Goal: Ask a question

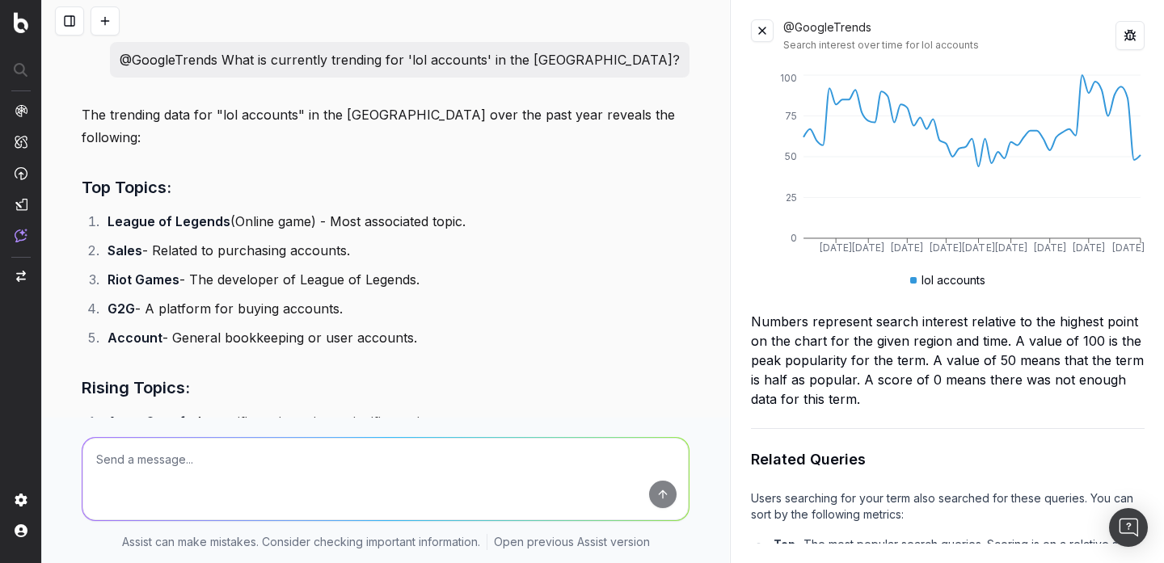
scroll to position [959, 0]
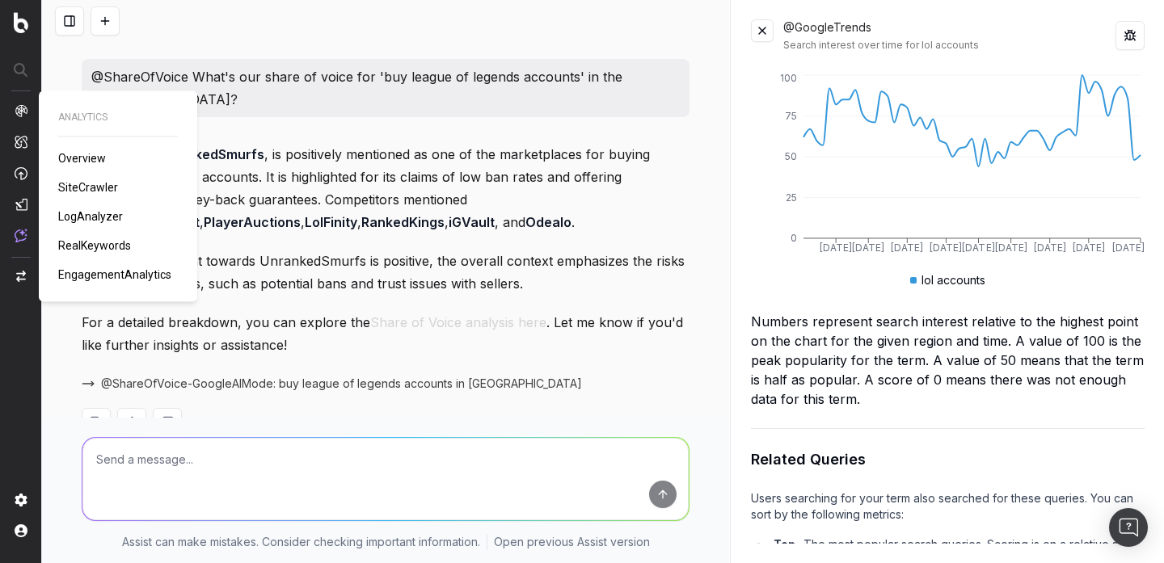
click at [117, 23] on button at bounding box center [105, 20] width 29 height 29
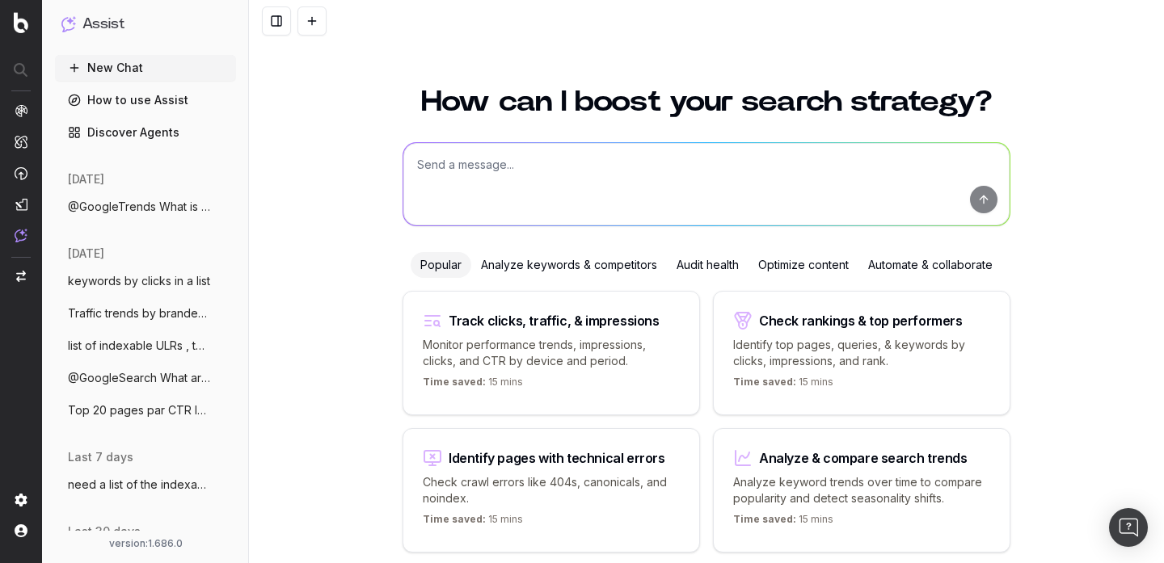
scroll to position [64, 0]
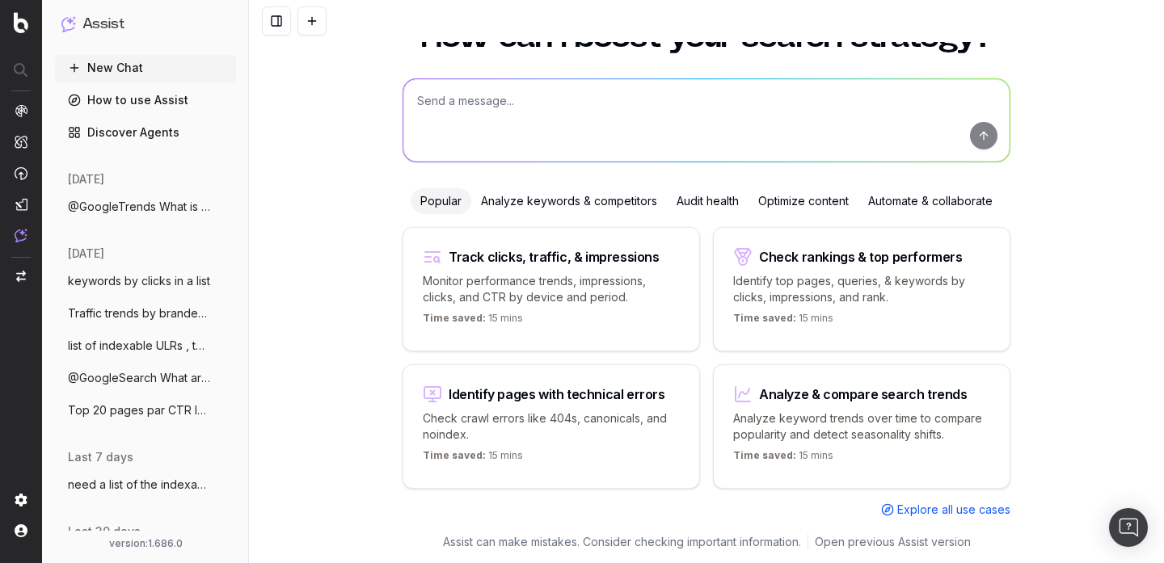
click at [466, 98] on textarea at bounding box center [706, 120] width 606 height 82
paste textarea "@GooglePeopleAlsoAsk What are the 'People Also Ask' questions on Google for 'be…"
type textarea "@GooglePeopleAlsoAsk What are the 'People Also Ask' questions on Google for 'be…"
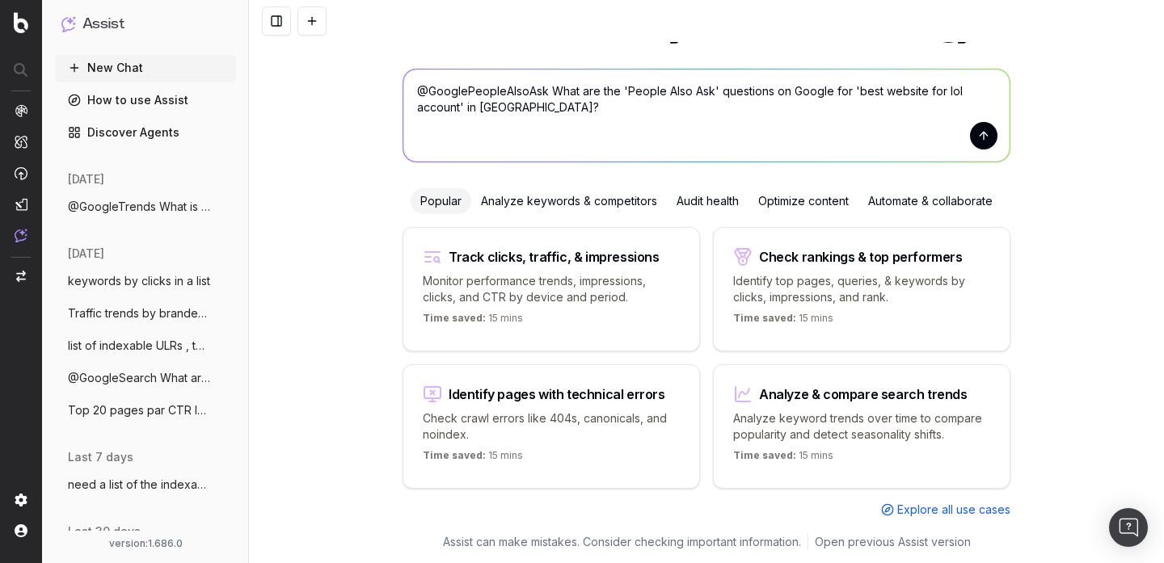
scroll to position [0, 0]
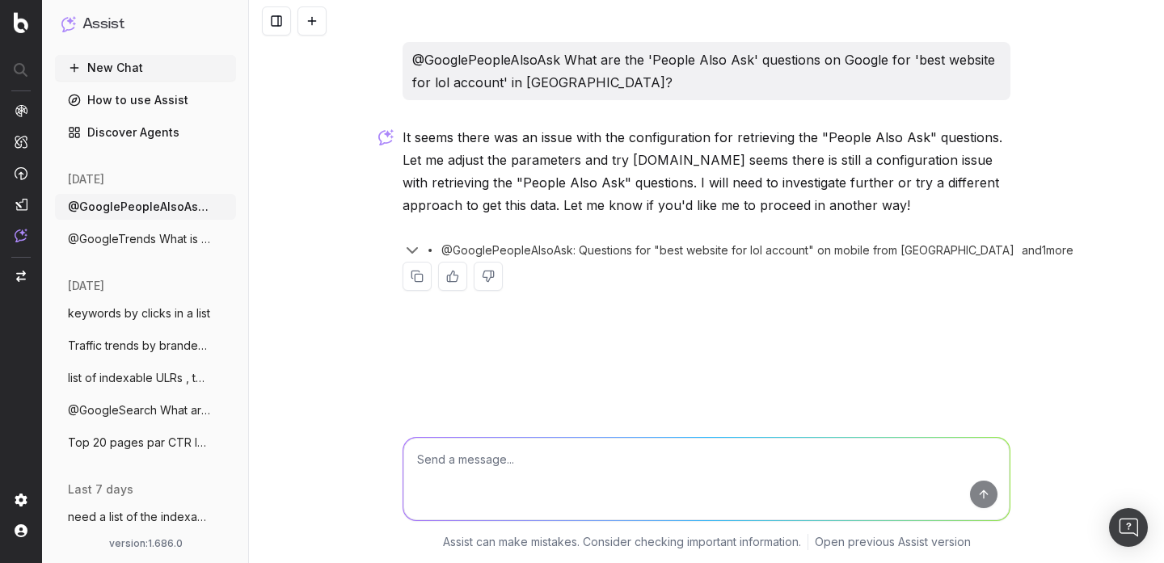
click at [526, 466] on textarea at bounding box center [706, 479] width 606 height 82
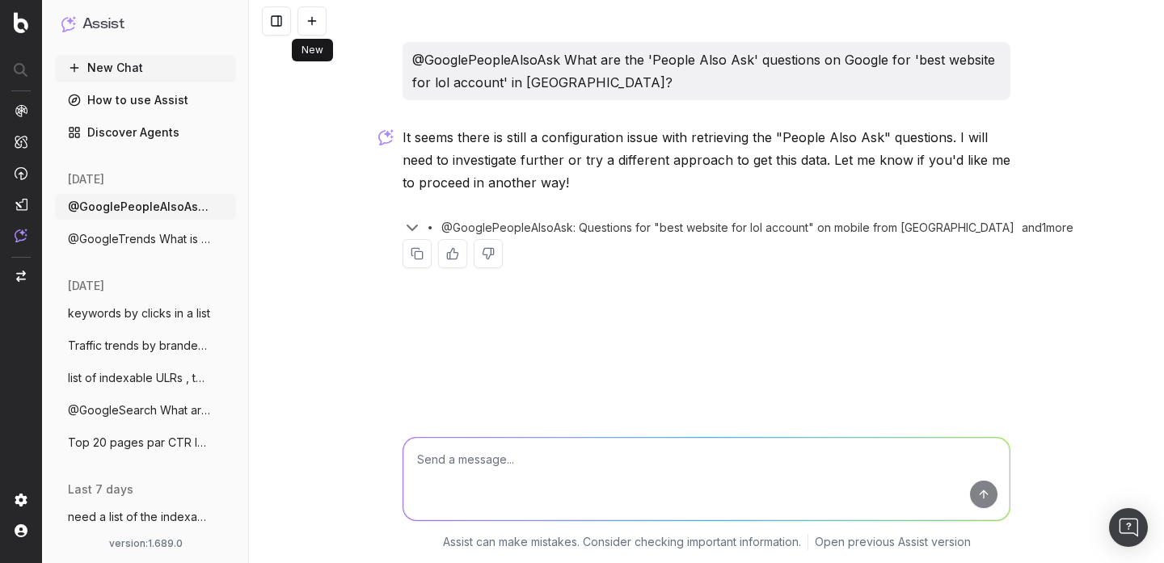
click at [314, 26] on button at bounding box center [311, 20] width 29 height 29
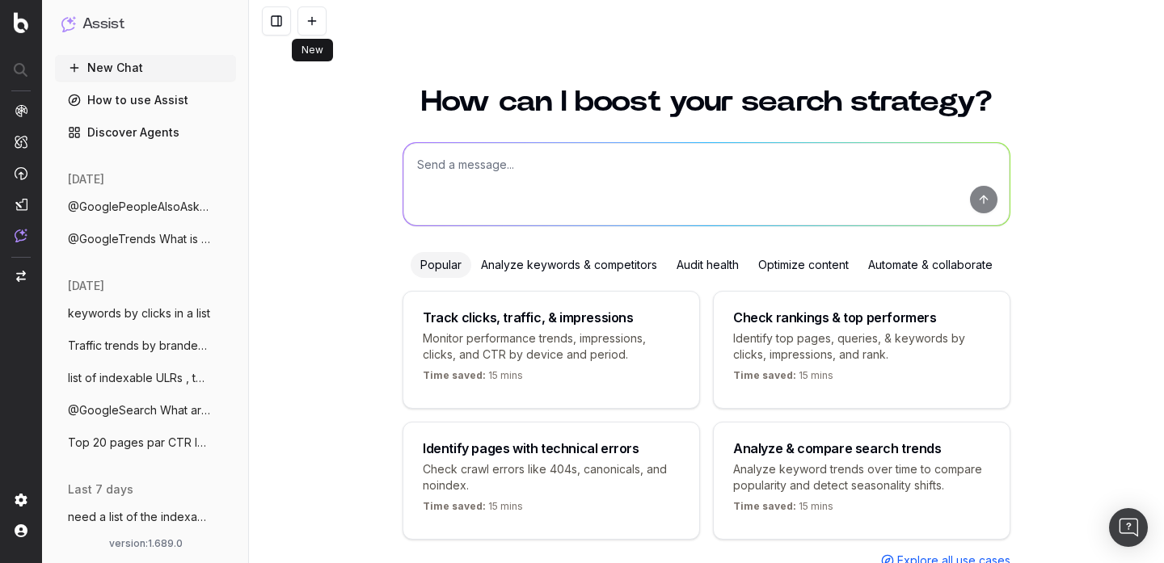
scroll to position [64, 0]
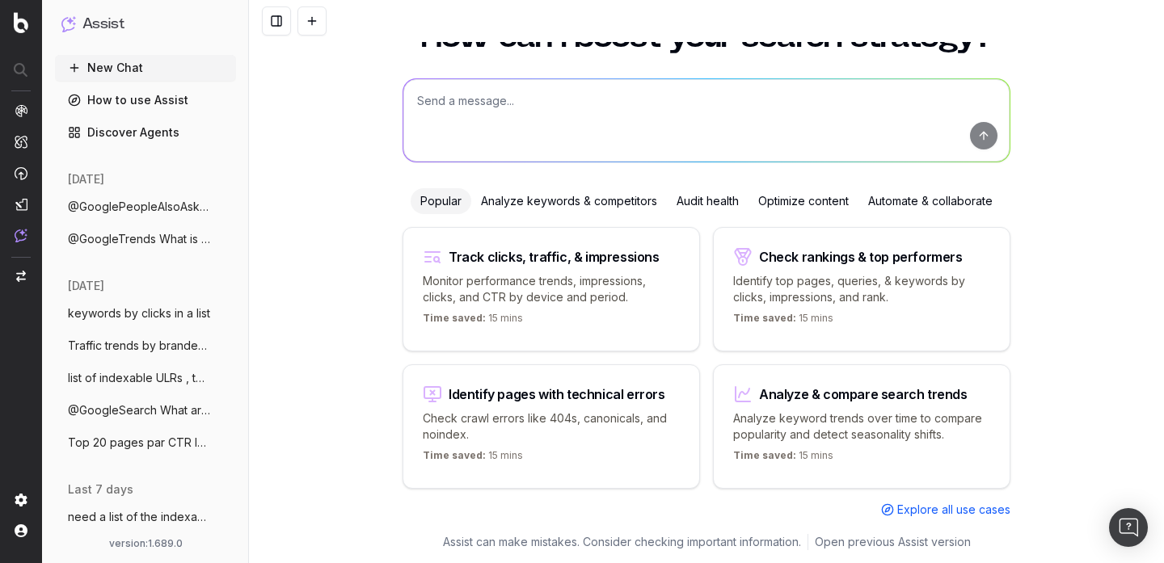
click at [501, 107] on textarea at bounding box center [706, 120] width 606 height 82
paste textarea "@GooglePeopleAlsoAsk What are the 'People Also Ask' questions on Google for 'be…"
type textarea "@GooglePeopleAlsoAsk What are the 'People Also Ask' questions on Google for 'be…"
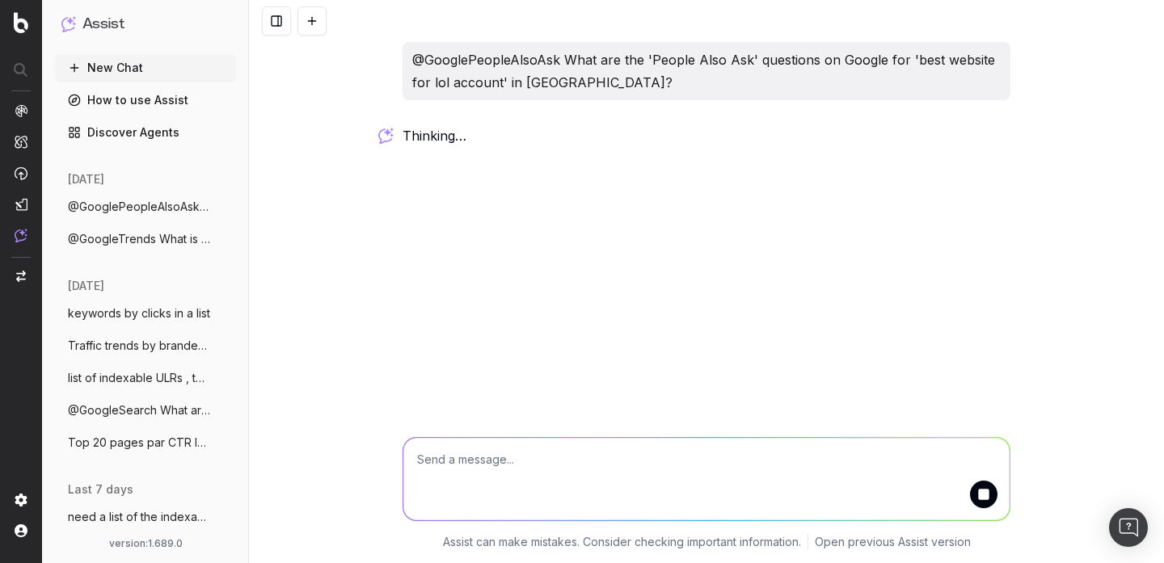
scroll to position [0, 0]
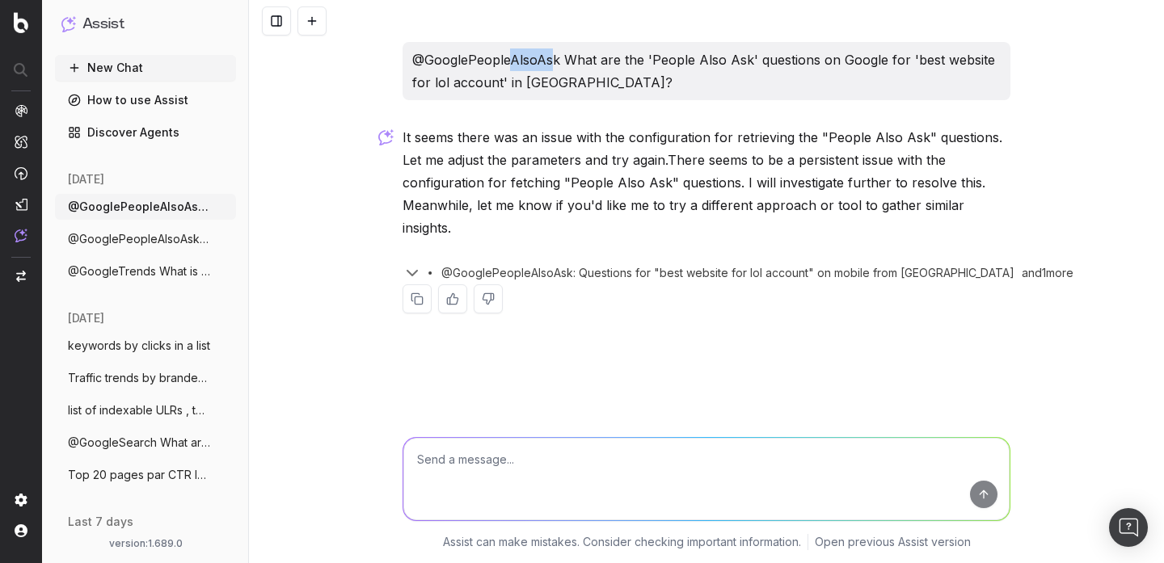
drag, startPoint x: 550, startPoint y: 61, endPoint x: 507, endPoint y: 60, distance: 43.7
click at [507, 60] on p "@GooglePeopleAlsoAsk What are the 'People Also Ask' questions on Google for 'be…" at bounding box center [706, 70] width 588 height 45
drag, startPoint x: 563, startPoint y: 57, endPoint x: 399, endPoint y: 59, distance: 163.3
click at [399, 59] on div "@GooglePeopleAlsoAsk What are the 'People Also Ask' questions on Google for 'be…" at bounding box center [706, 190] width 621 height 297
copy p "@GooglePeopleAlsoAsk"
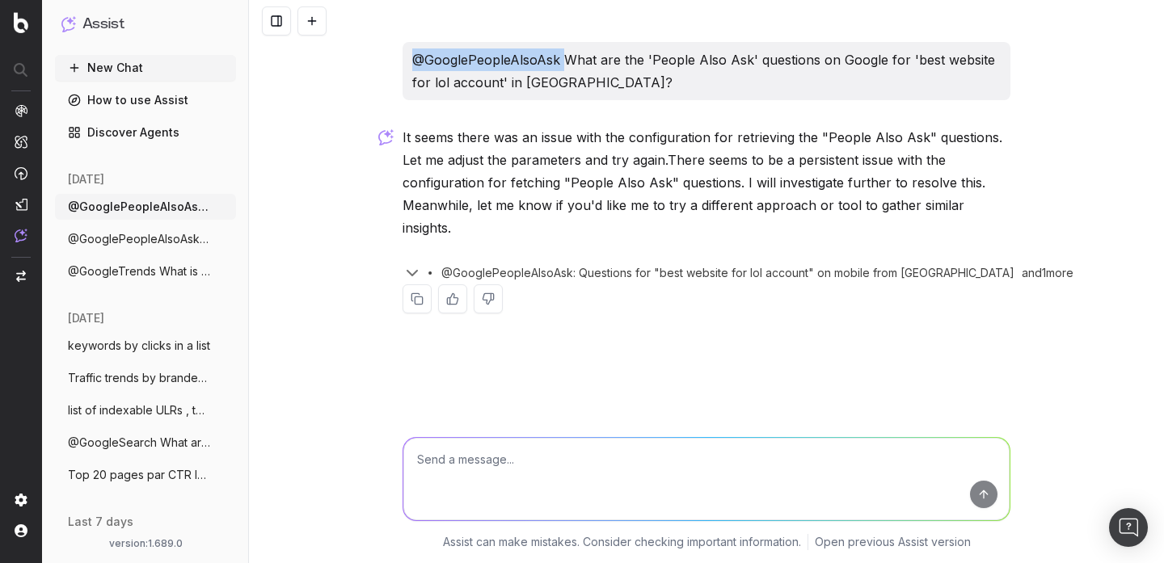
click at [629, 155] on p "It seems there was an issue with the configuration for retrieving the "People A…" at bounding box center [707, 182] width 608 height 113
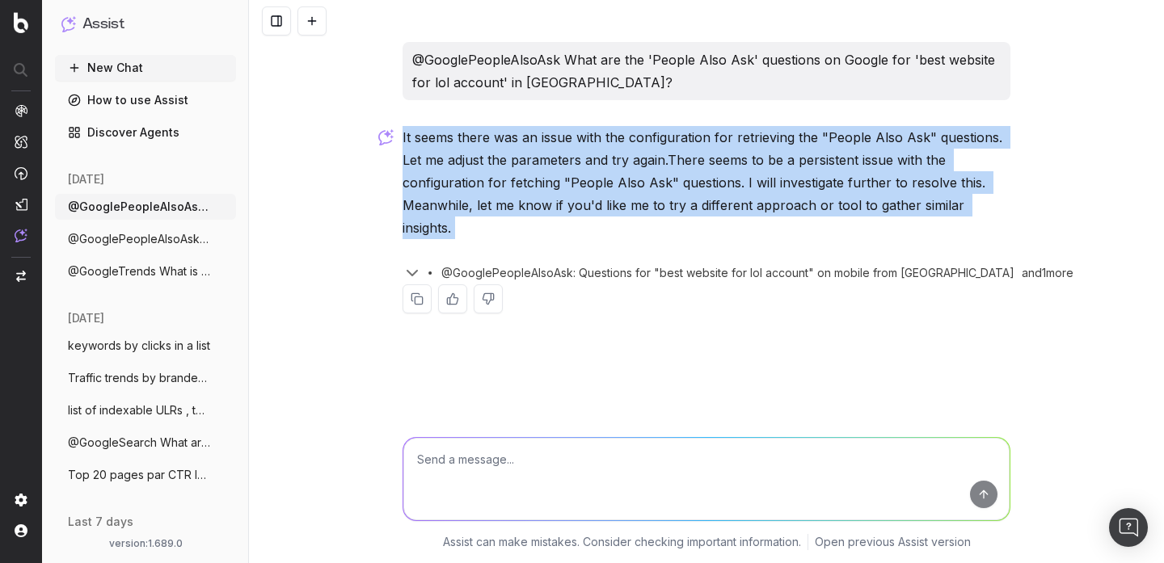
click at [655, 172] on p "It seems there was an issue with the configuration for retrieving the "People A…" at bounding box center [707, 182] width 608 height 113
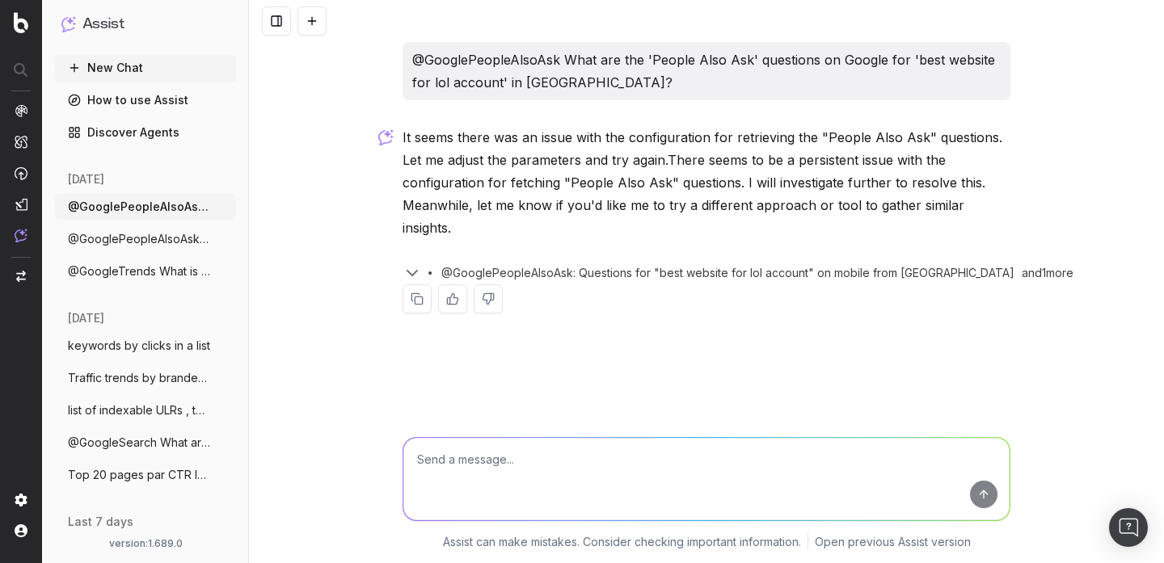
click at [645, 259] on div "@GooglePeopleAlsoAsk: Questions for "best website for lol account" on mobile fr…" at bounding box center [707, 269] width 608 height 29
drag, startPoint x: 571, startPoint y: 251, endPoint x: 757, endPoint y: 240, distance: 186.2
click at [757, 255] on div "@GooglePeopleAlsoAsk: Questions for "best website for lol account" on mobile fr…" at bounding box center [707, 269] width 608 height 29
click at [411, 264] on icon "button" at bounding box center [412, 273] width 19 height 19
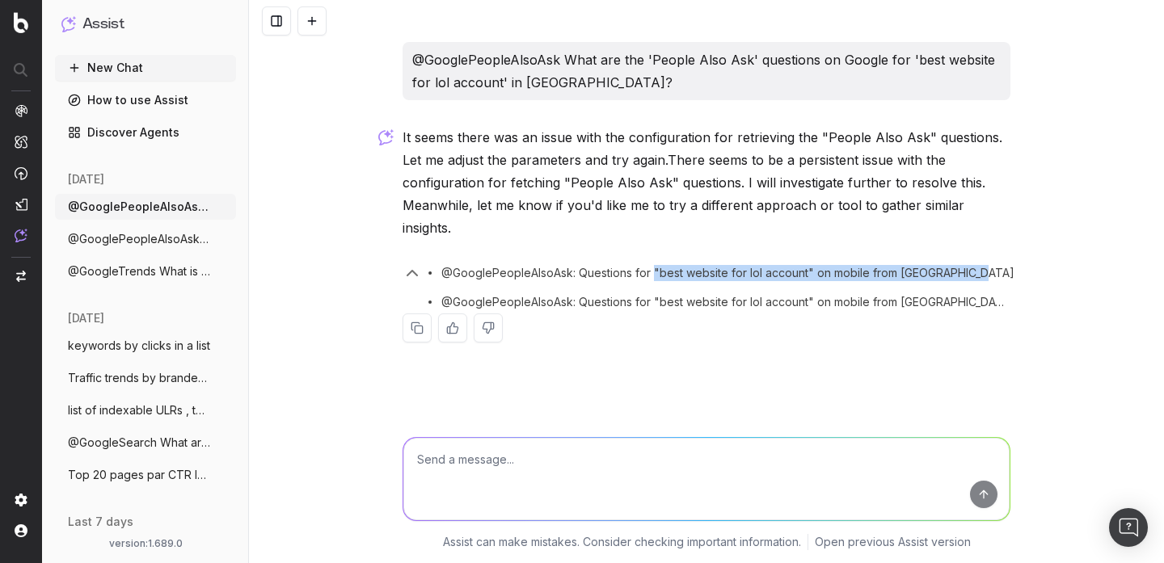
drag, startPoint x: 651, startPoint y: 251, endPoint x: 980, endPoint y: 257, distance: 328.2
click at [980, 257] on div "@GooglePeopleAlsoAsk: Questions for "best website for lol account" on mobile fr…" at bounding box center [707, 269] width 608 height 29
copy span ""best website for lol account" on mobile from United States"
click at [786, 469] on textarea at bounding box center [706, 479] width 606 height 82
paste textarea ""best website for lol account" on mobile from United States"
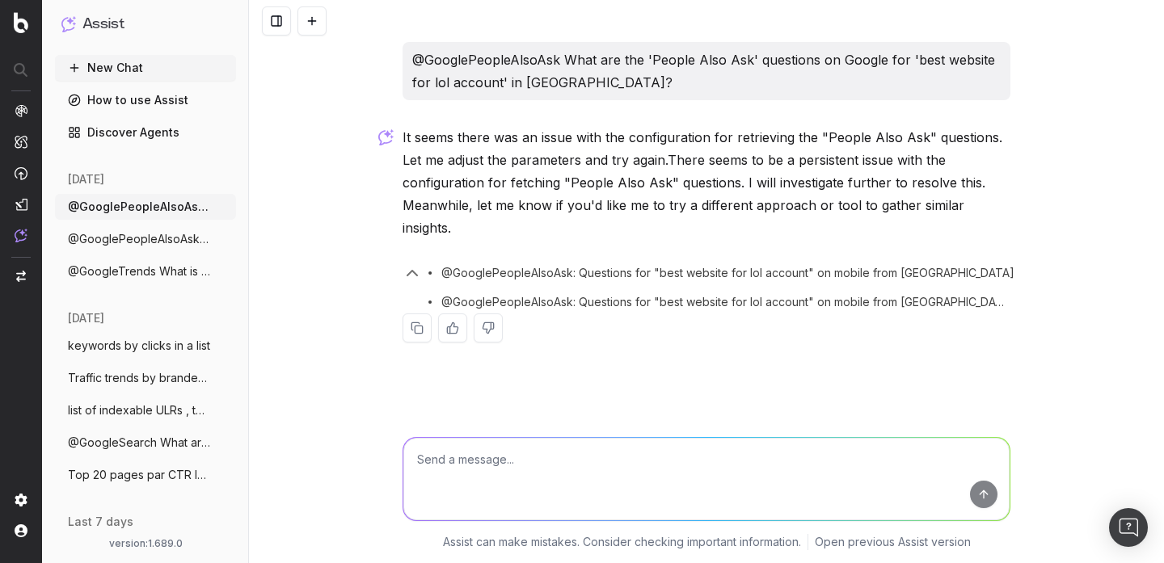
type textarea ""best website for lol account" on mobile from United States"
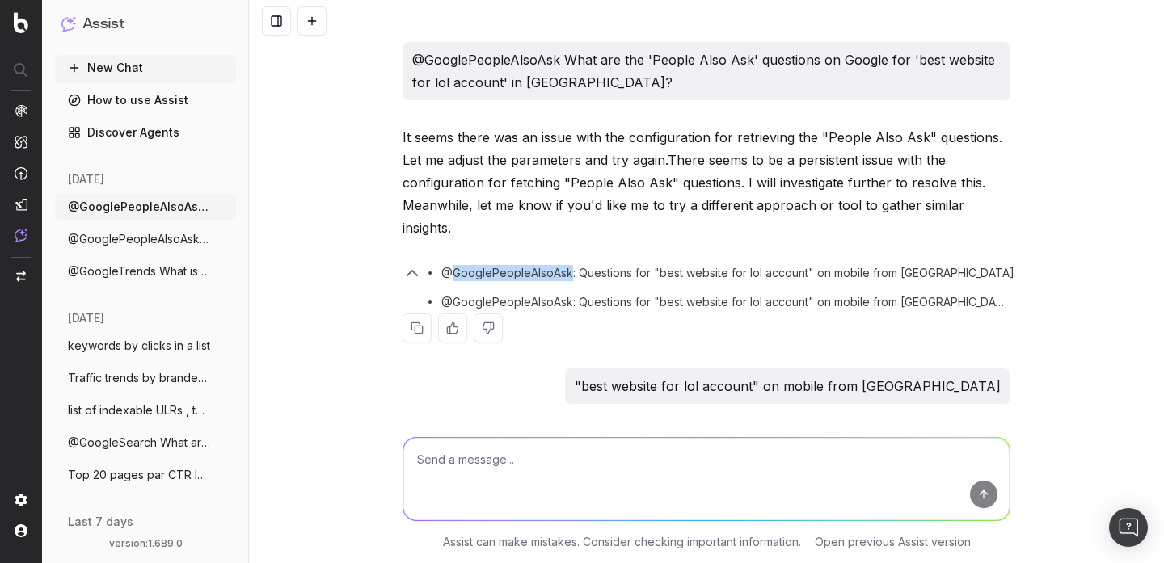
drag, startPoint x: 568, startPoint y: 247, endPoint x: 451, endPoint y: 252, distance: 117.3
click at [451, 265] on span "@GooglePeopleAlsoAsk: Questions for "best website for lol account" on mobile fr…" at bounding box center [727, 273] width 573 height 16
copy span "GooglePeopleAlsoAsk"
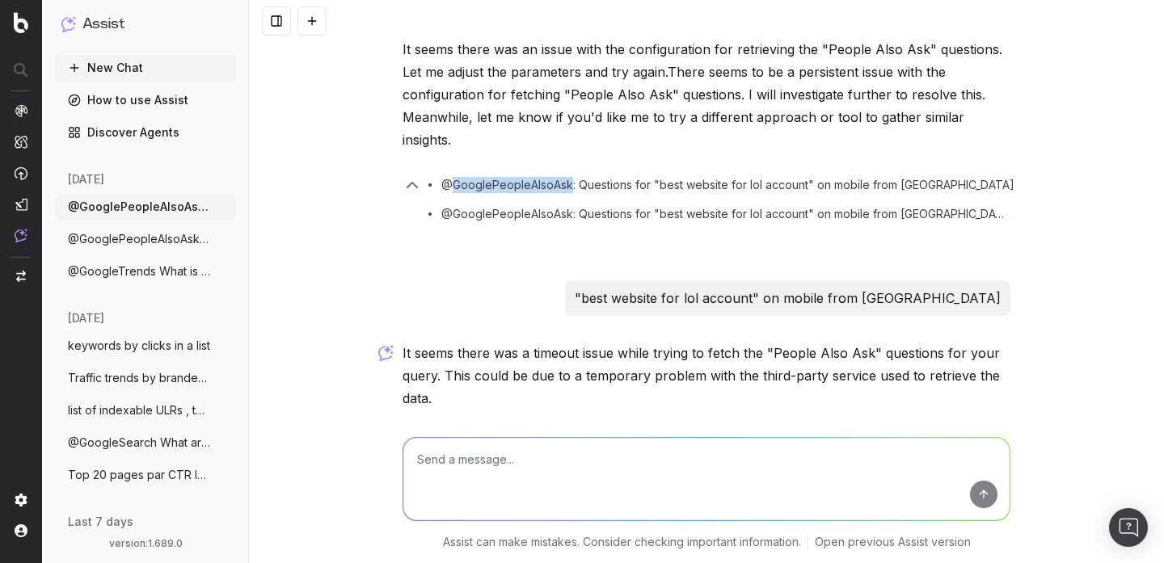
scroll to position [196, 0]
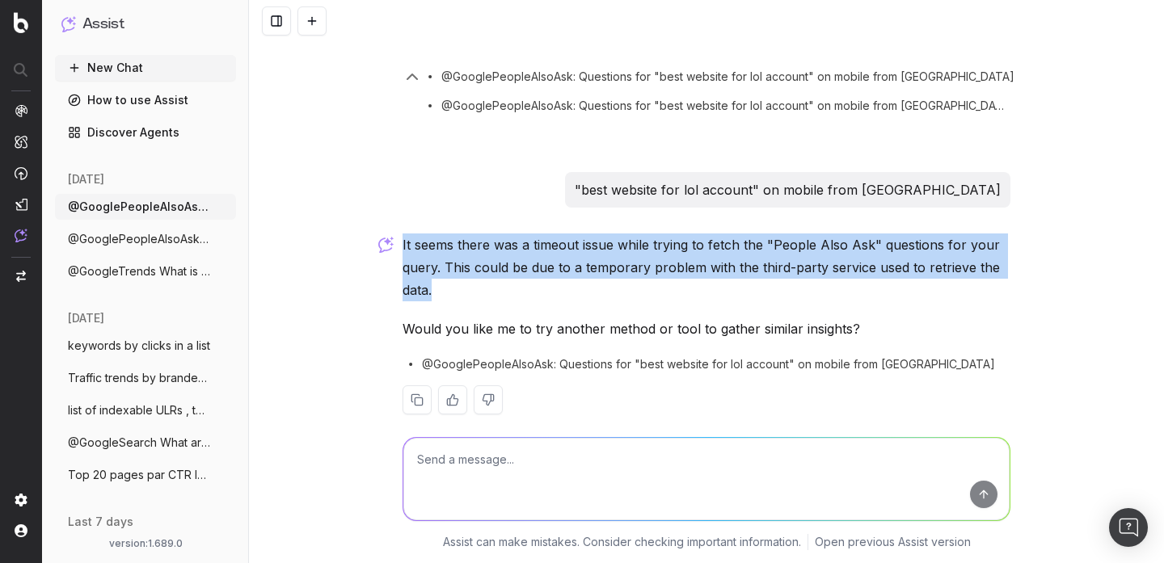
drag, startPoint x: 433, startPoint y: 267, endPoint x: 403, endPoint y: 217, distance: 58.1
click at [403, 234] on p "It seems there was a timeout issue while trying to fetch the "People Also Ask" …" at bounding box center [707, 268] width 608 height 68
copy p "It seems there was a timeout issue while trying to fetch the "People Also Ask" …"
